Goal: Task Accomplishment & Management: Manage account settings

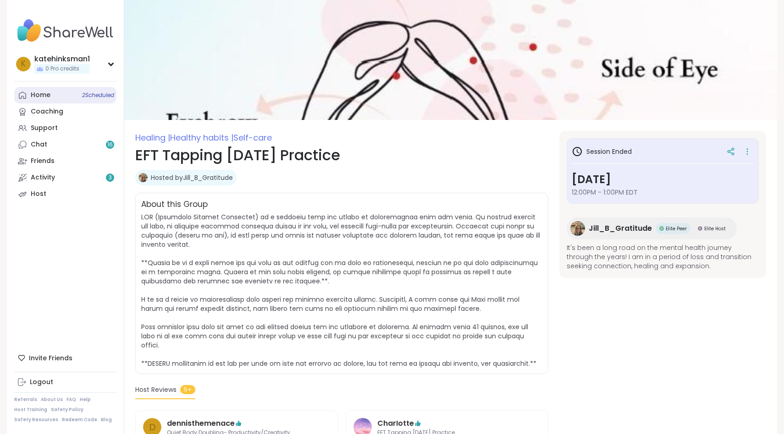
click at [42, 87] on link "Home 2 Scheduled" at bounding box center [65, 95] width 102 height 16
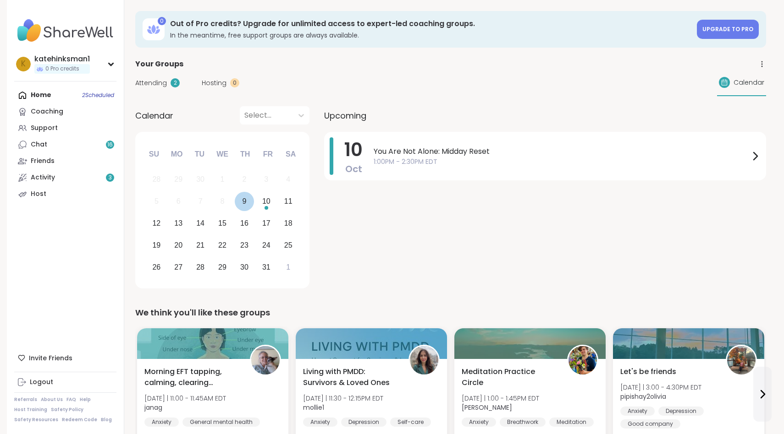
click at [235, 192] on div "9" at bounding box center [245, 202] width 20 height 20
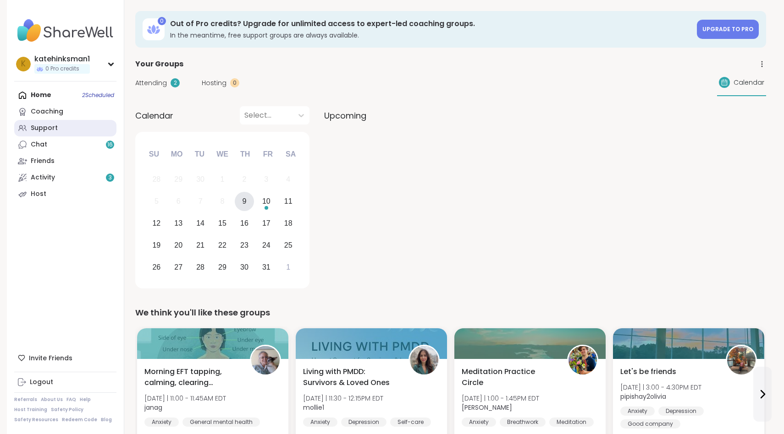
click at [46, 120] on link "Support" at bounding box center [65, 128] width 102 height 16
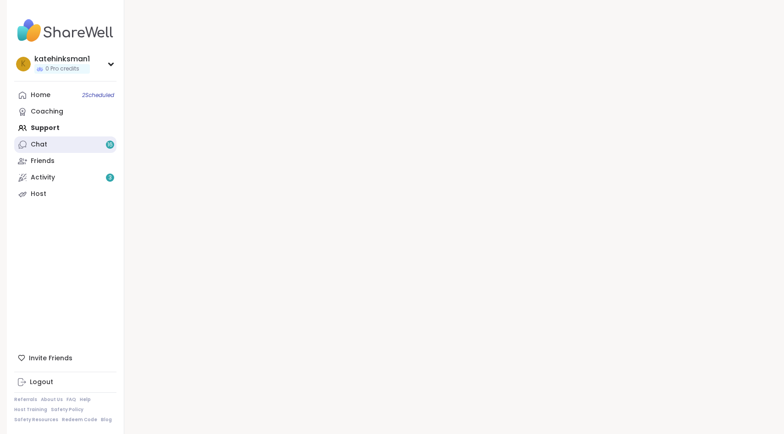
click at [49, 137] on link "Chat 16" at bounding box center [65, 145] width 102 height 16
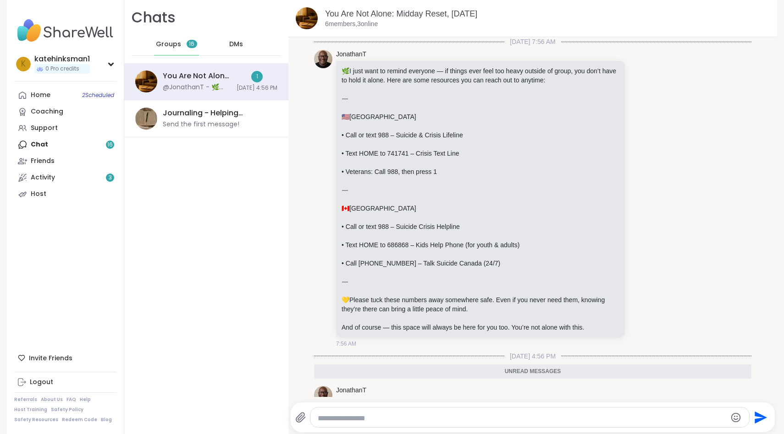
scroll to position [142, 0]
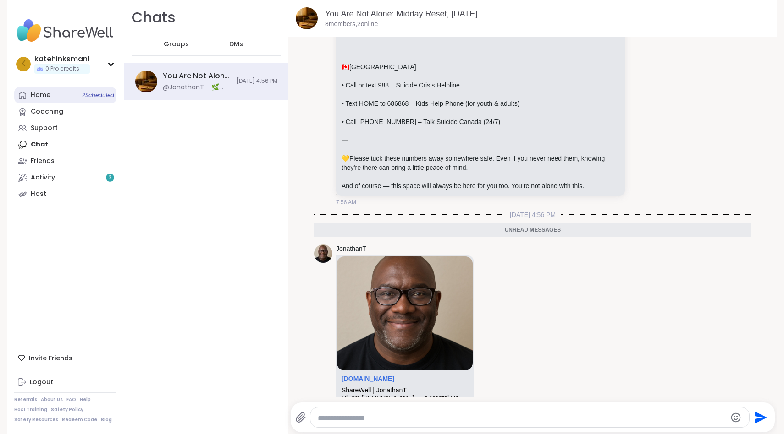
click at [82, 92] on span "2 Scheduled" at bounding box center [98, 95] width 32 height 7
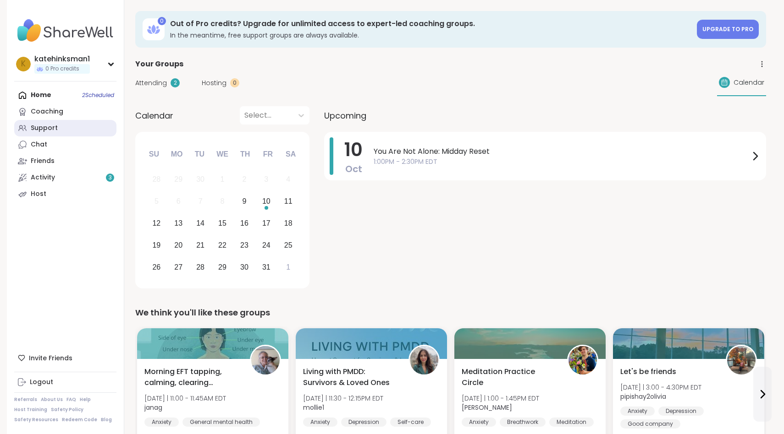
click at [54, 120] on link "Support" at bounding box center [65, 128] width 102 height 16
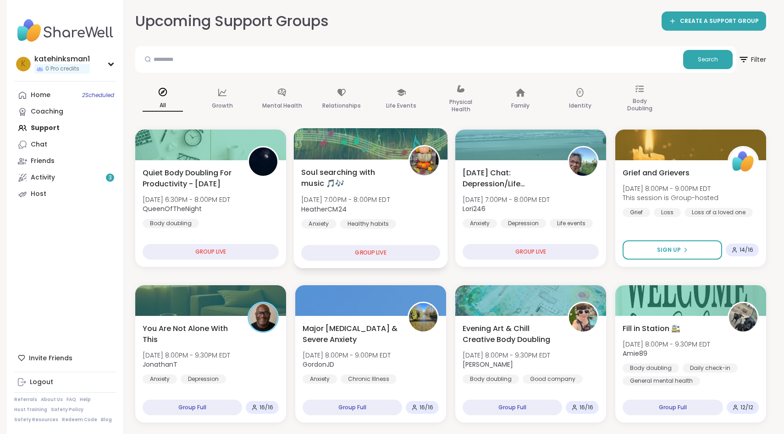
scroll to position [50, 0]
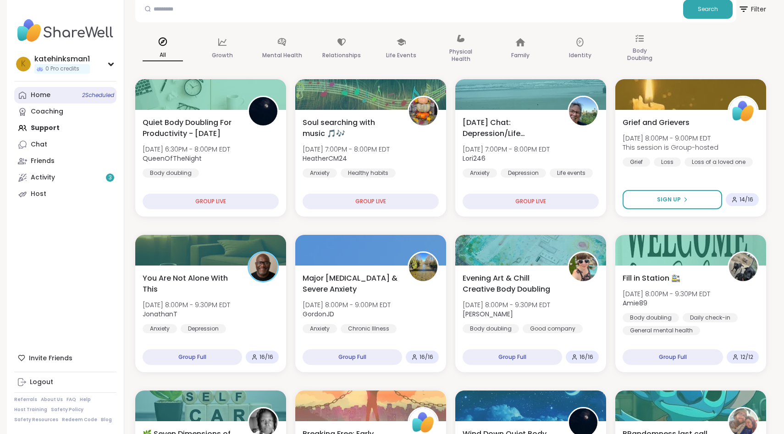
click at [35, 91] on div "Home 2 Scheduled" at bounding box center [41, 95] width 20 height 9
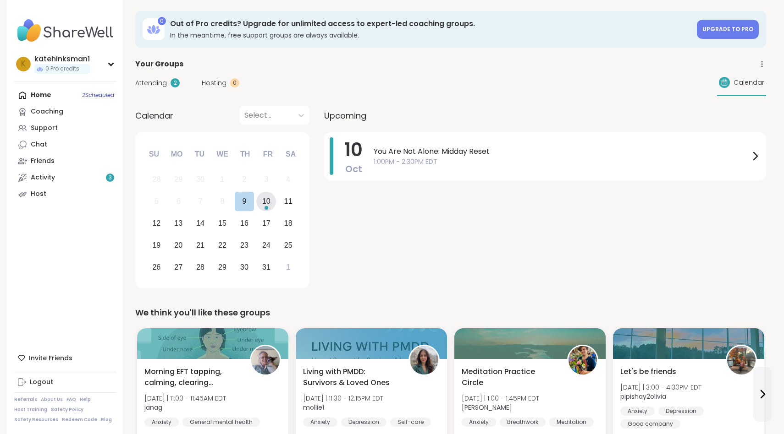
click at [262, 195] on div "10" at bounding box center [266, 201] width 8 height 12
click at [324, 132] on div "[DATE] You Are Not Alone: Midday Reset 1:00PM - 2:30PM EDT" at bounding box center [545, 156] width 442 height 49
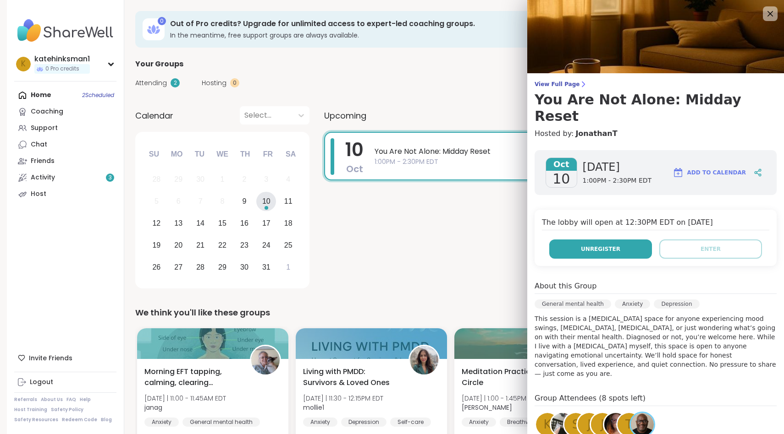
click at [593, 245] on span "Unregister" at bounding box center [600, 249] width 39 height 8
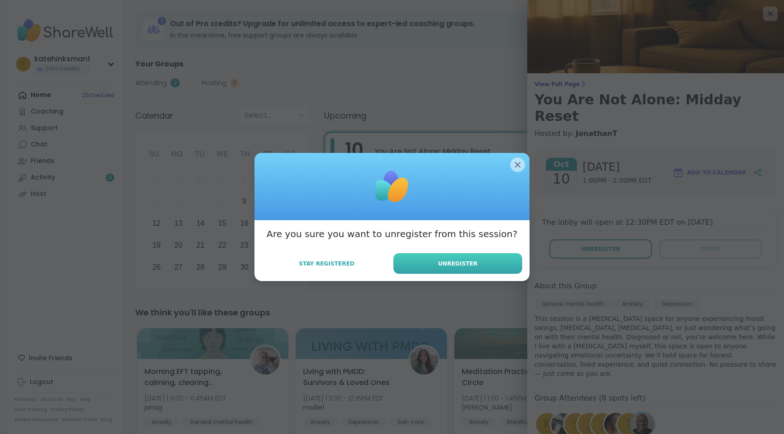
click at [469, 267] on button "Unregister" at bounding box center [457, 263] width 129 height 21
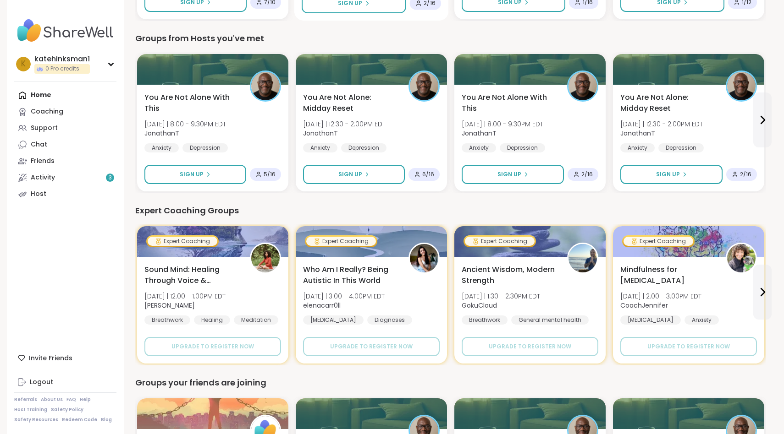
scroll to position [241, 0]
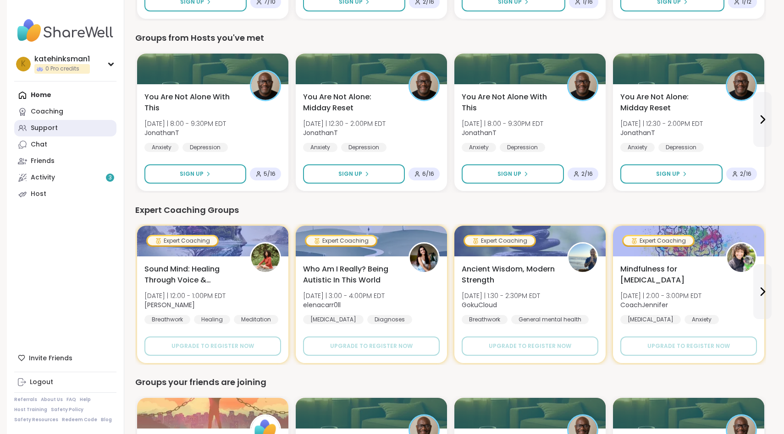
click at [31, 124] on div "Support" at bounding box center [44, 128] width 27 height 9
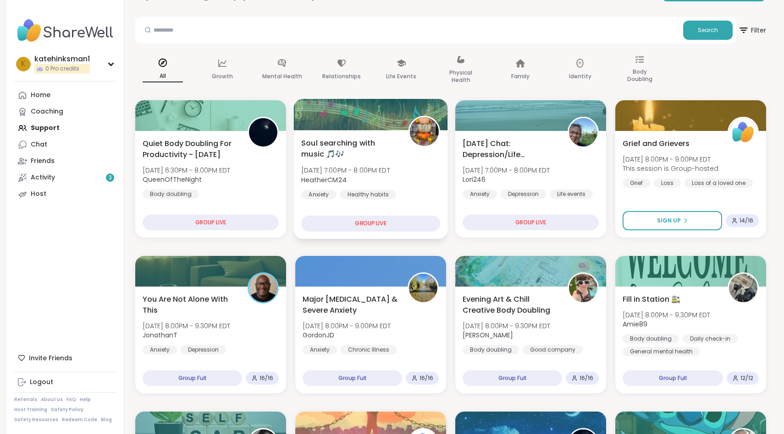
scroll to position [31, 0]
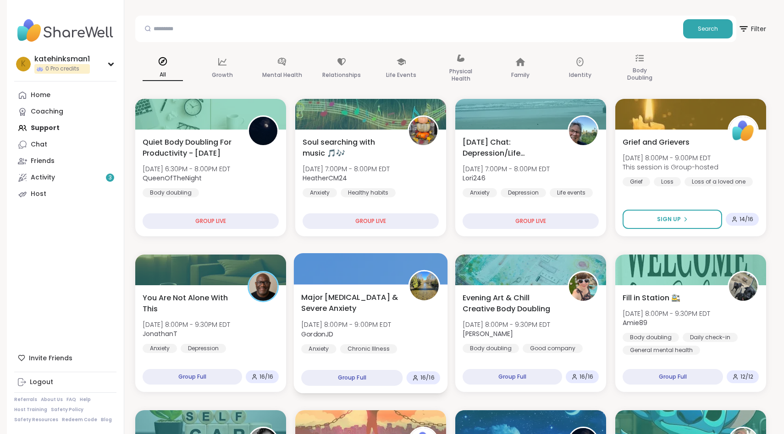
click at [330, 295] on div "Major [MEDICAL_DATA] & Severe Anxiety [DATE] 8:00PM - 9:00PM EDT GordonJD Anxie…" at bounding box center [370, 329] width 139 height 75
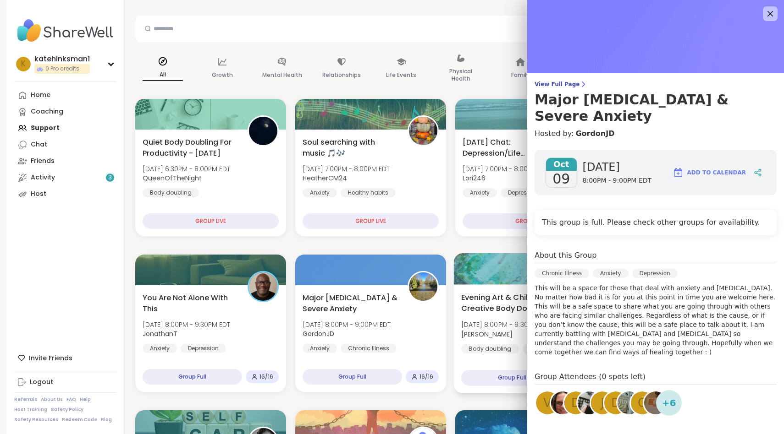
click at [470, 292] on span "Evening Art & Chill Creative Body Doubling" at bounding box center [509, 303] width 97 height 22
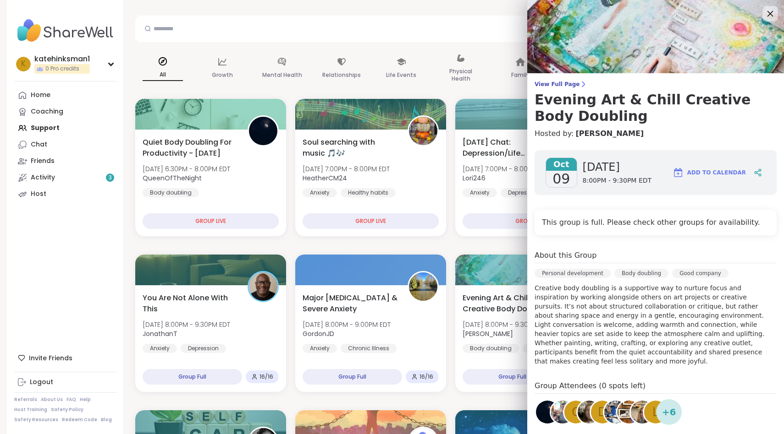
click at [771, 10] on icon at bounding box center [769, 13] width 11 height 11
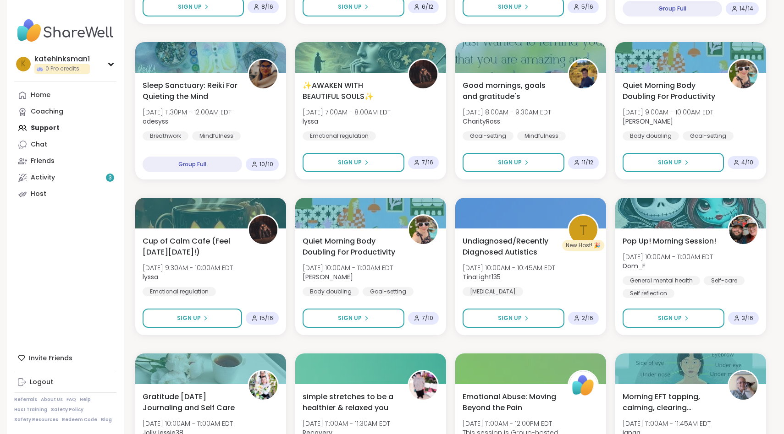
scroll to position [715, 0]
